Goal: Task Accomplishment & Management: Complete application form

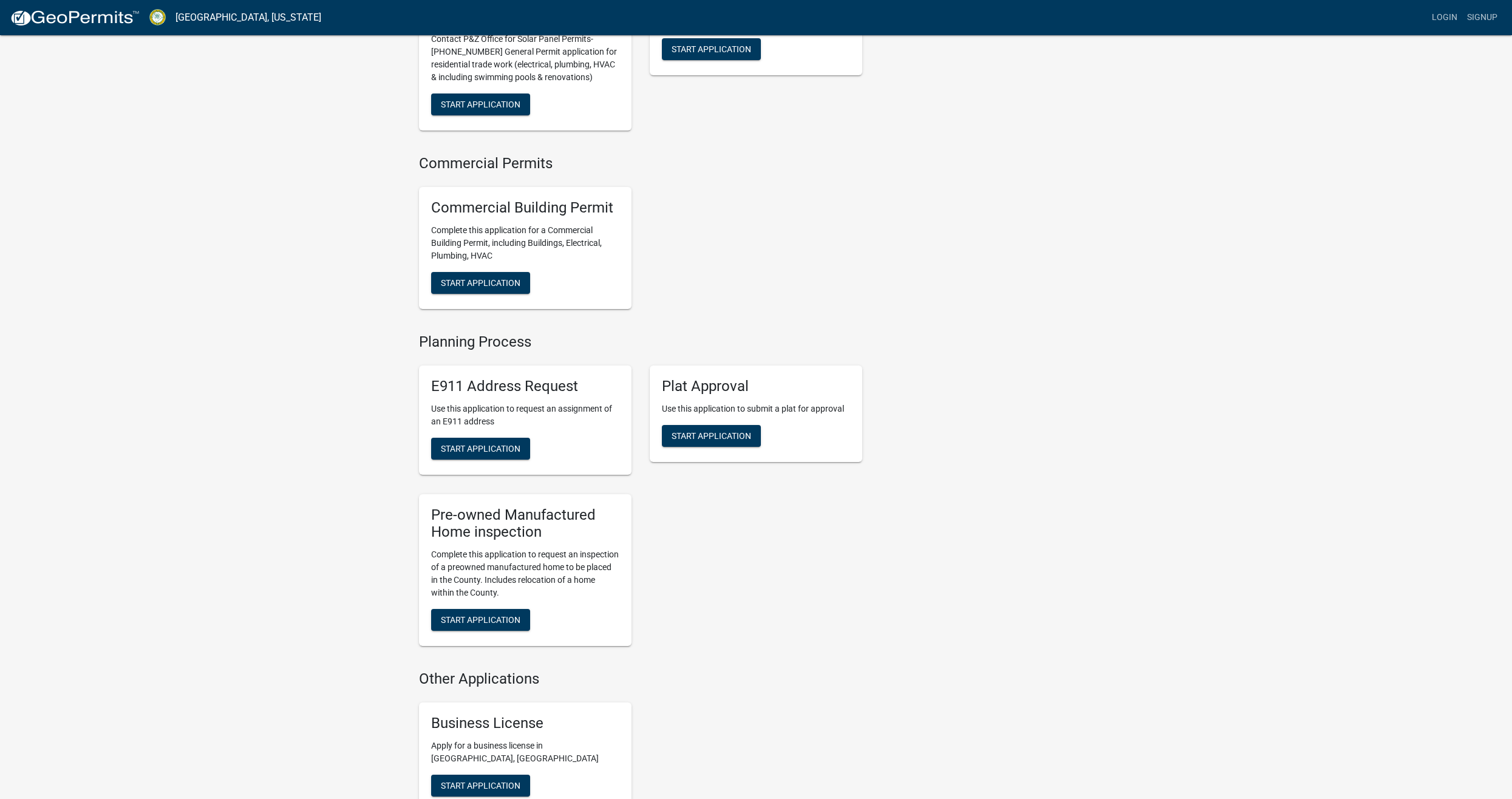
scroll to position [587, 0]
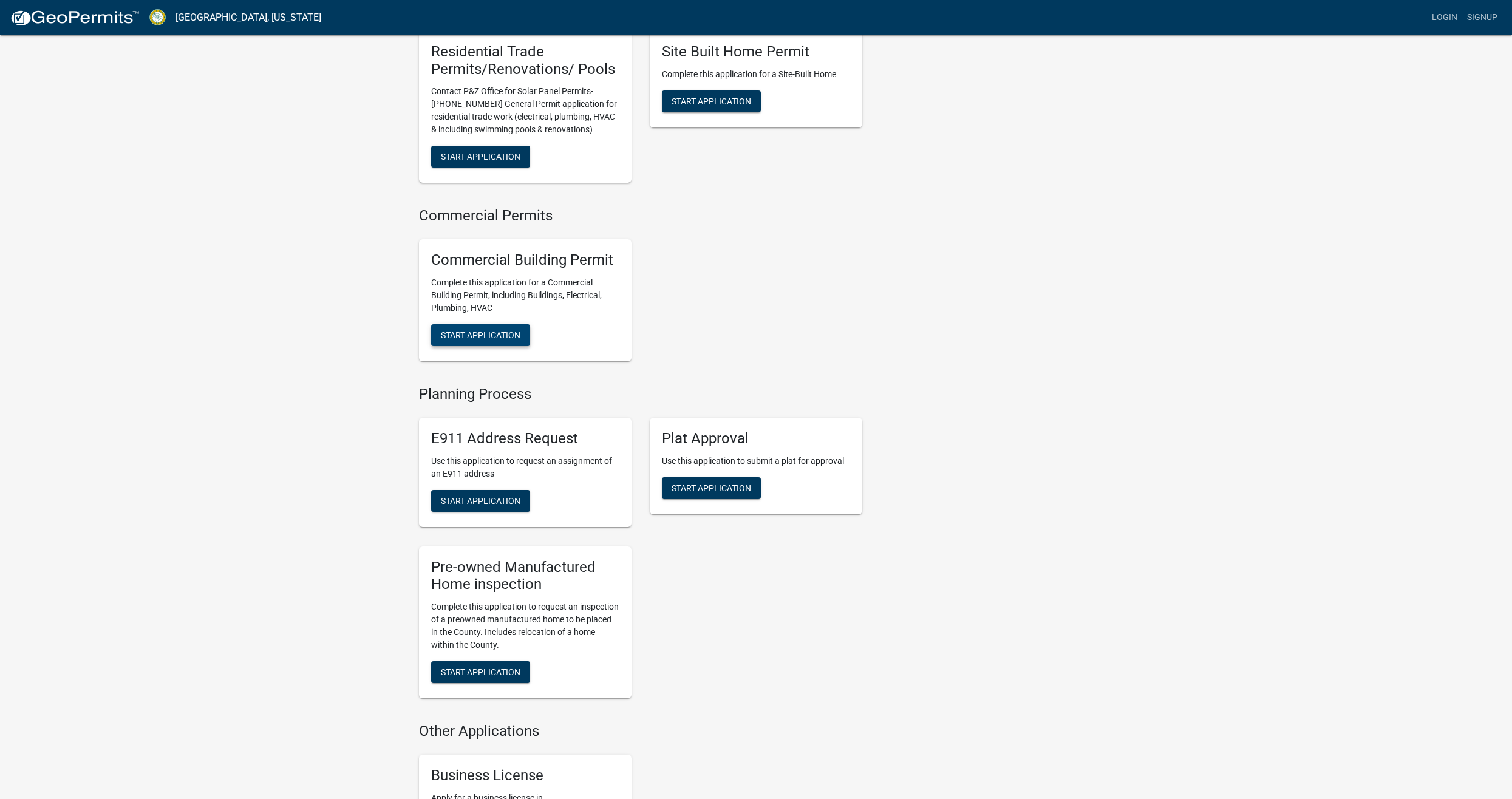
click at [462, 339] on span "Start Application" at bounding box center [481, 335] width 80 height 10
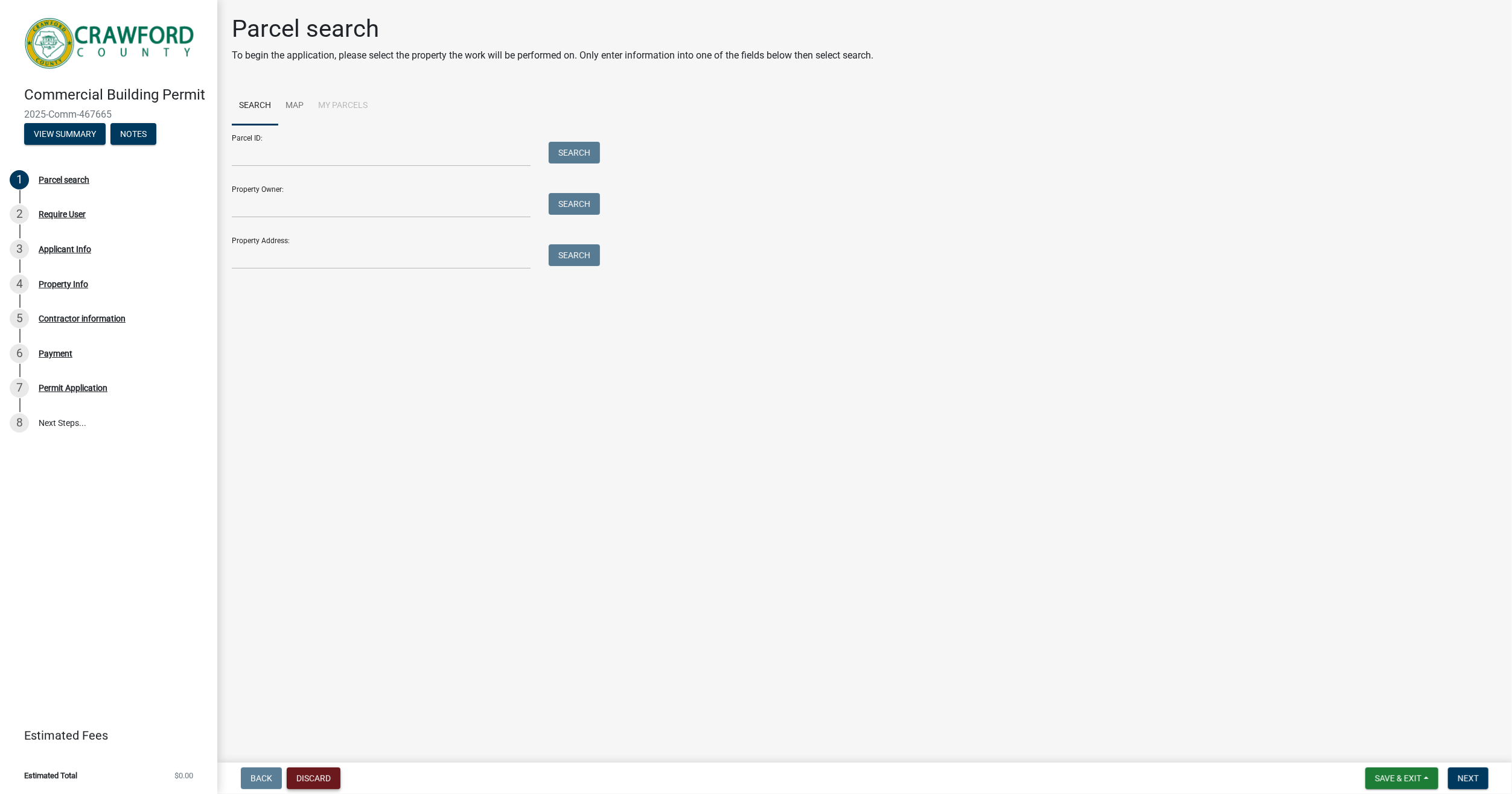
click at [306, 775] on button "Discard" at bounding box center [313, 778] width 54 height 21
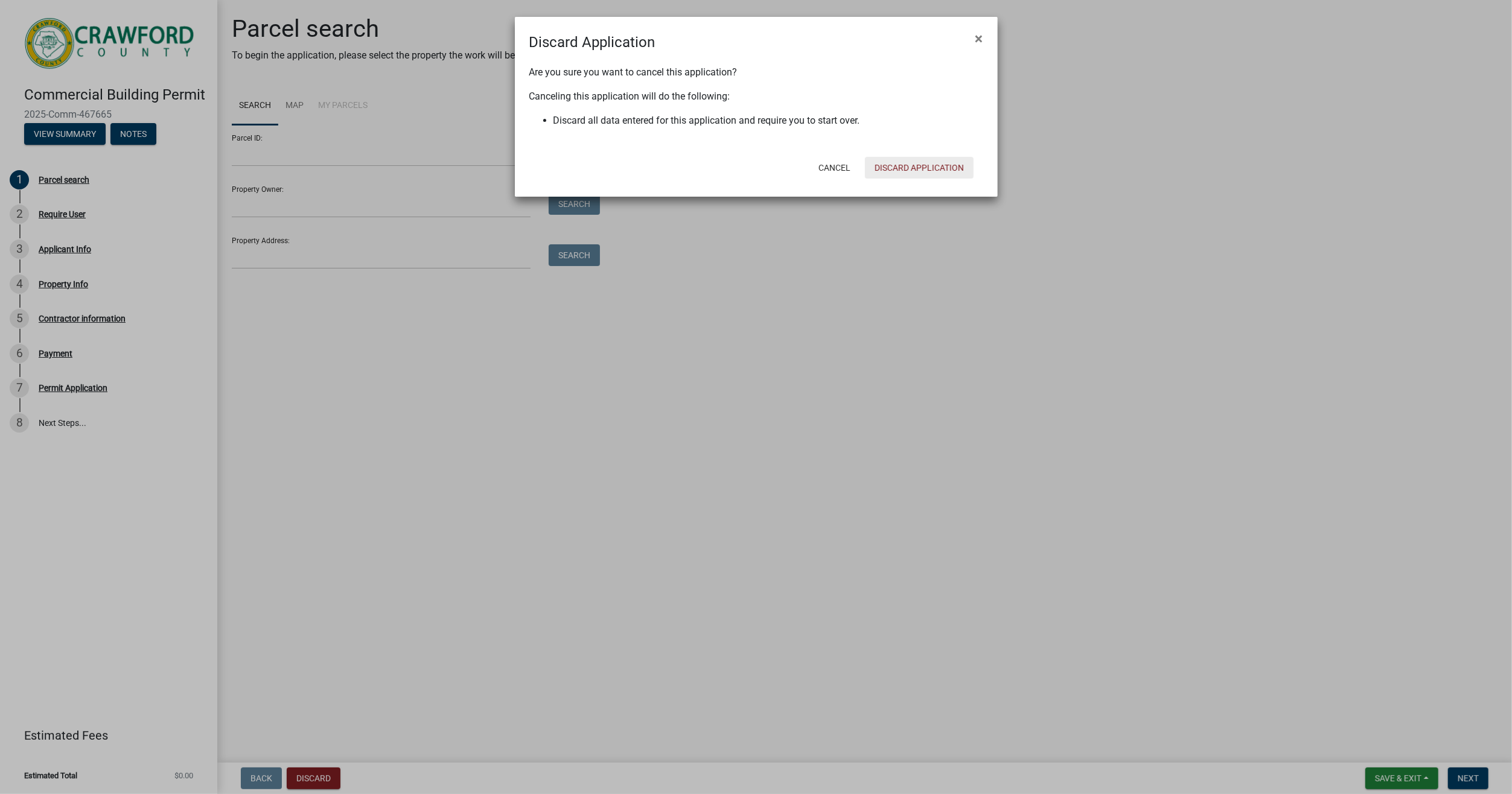
click at [898, 175] on button "Discard Application" at bounding box center [919, 167] width 109 height 21
